Goal: Task Accomplishment & Management: Manage account settings

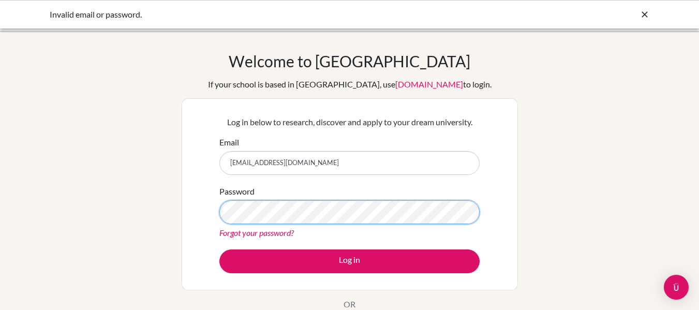
click at [219, 249] on button "Log in" at bounding box center [349, 261] width 260 height 24
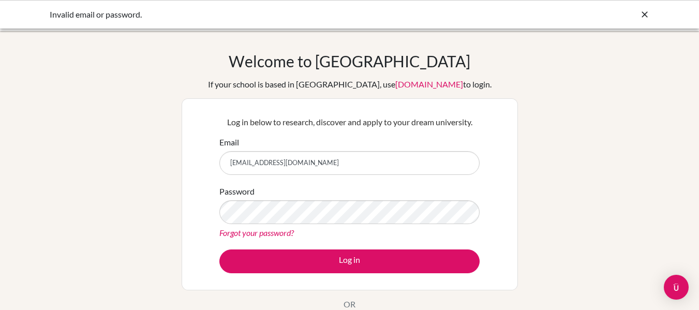
click at [276, 230] on link "Forgot your password?" at bounding box center [256, 233] width 74 height 10
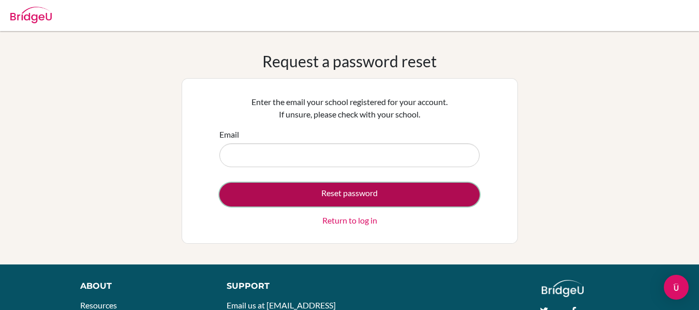
click at [337, 200] on button "Reset password" at bounding box center [349, 195] width 260 height 24
